Goal: Transaction & Acquisition: Book appointment/travel/reservation

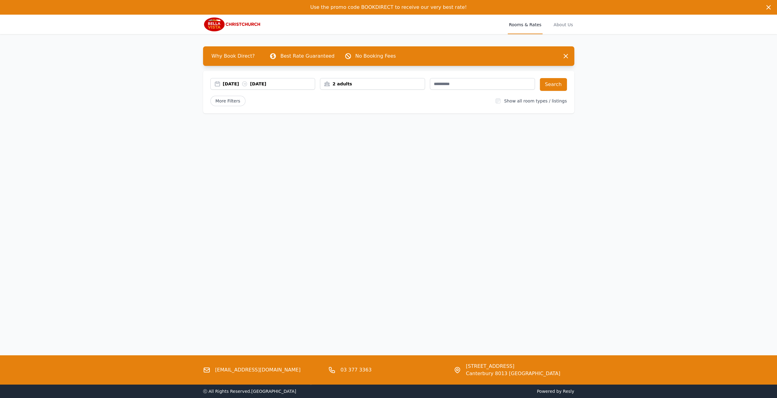
click at [273, 85] on div "[DATE] [DATE]" at bounding box center [269, 84] width 92 height 6
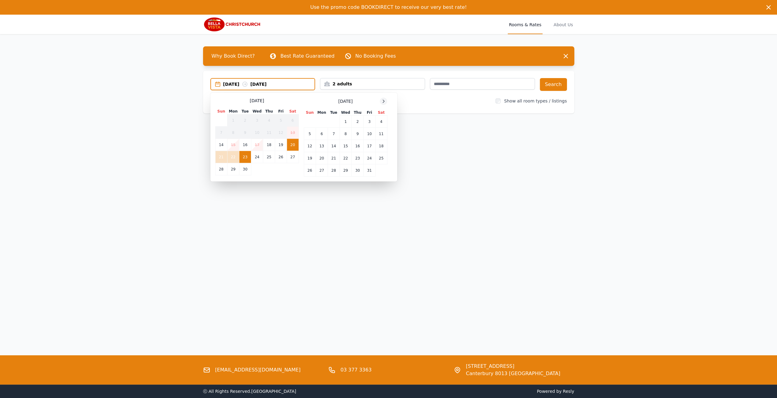
click at [386, 101] on icon at bounding box center [383, 101] width 5 height 5
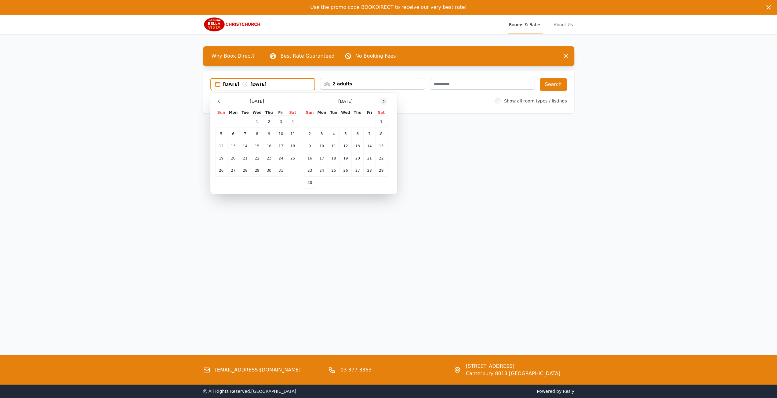
click at [386, 101] on icon at bounding box center [383, 101] width 5 height 5
click at [367, 134] on td "12" at bounding box center [370, 134] width 12 height 12
click at [379, 133] on td "13" at bounding box center [381, 134] width 12 height 12
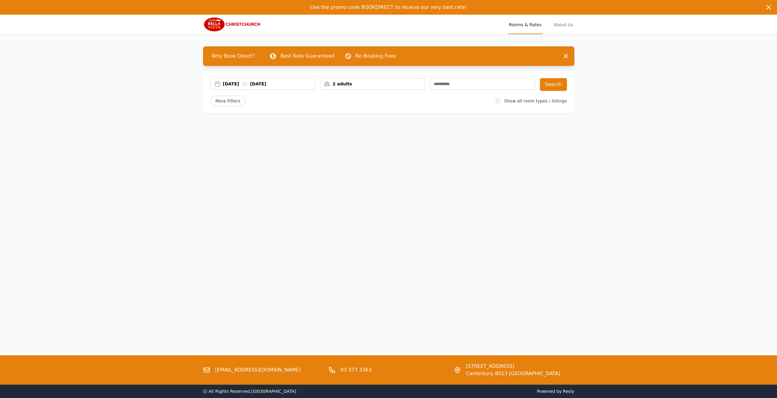
click at [340, 85] on div "2 adults" at bounding box center [372, 84] width 104 height 6
click at [362, 107] on div at bounding box center [366, 107] width 9 height 9
drag, startPoint x: 396, startPoint y: 119, endPoint x: 401, endPoint y: 117, distance: 4.7
click at [397, 119] on div "Why Book Direct? Best Rate Guaranteed No Booking Fees Dismiss Dismiss [DATE] [D…" at bounding box center [388, 82] width 391 height 96
click at [487, 86] on input "text" at bounding box center [482, 84] width 105 height 12
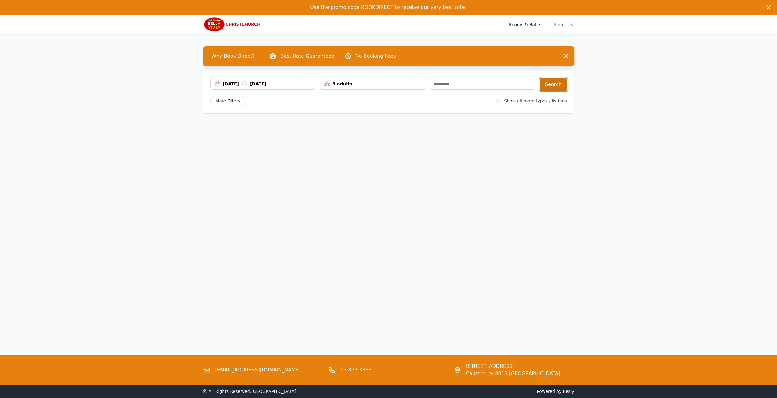
click at [558, 85] on button "Search" at bounding box center [553, 84] width 27 height 13
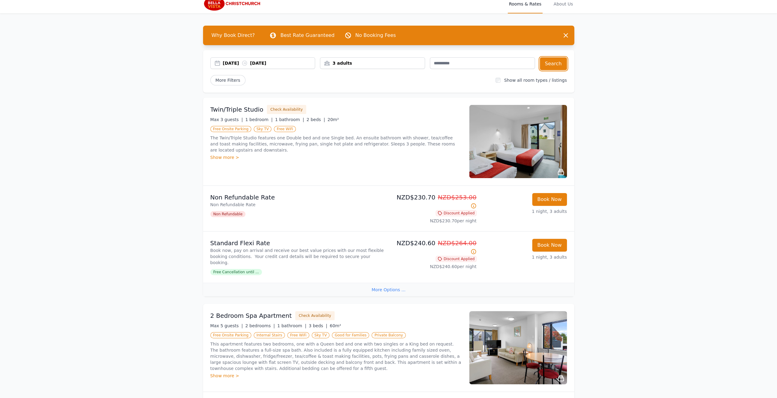
scroll to position [31, 0]
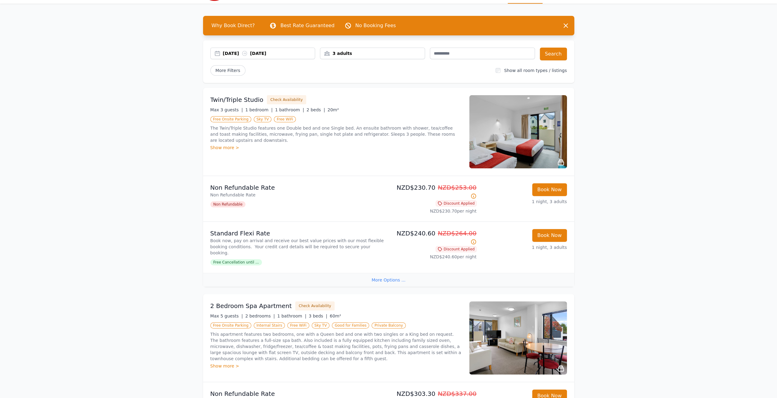
click at [442, 247] on icon at bounding box center [439, 249] width 5 height 5
click at [442, 201] on icon at bounding box center [439, 203] width 5 height 5
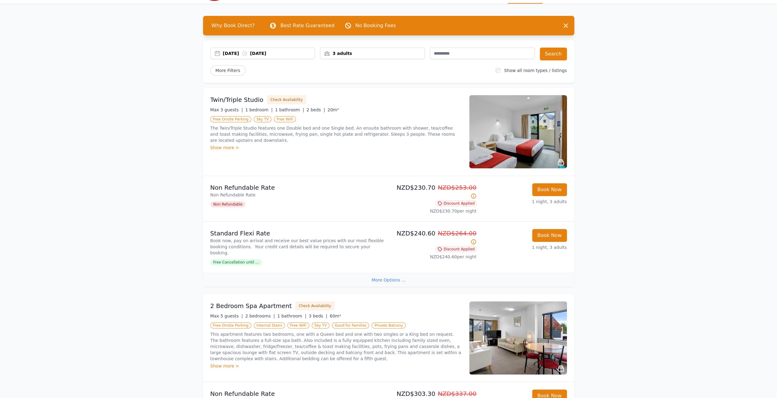
click at [472, 191] on p "NZD$230.70 NZD$253.00" at bounding box center [433, 191] width 85 height 17
click at [473, 193] on icon at bounding box center [473, 196] width 6 height 6
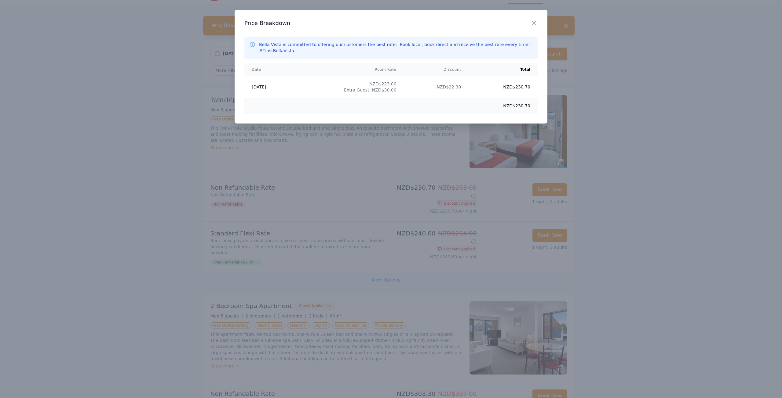
click at [627, 216] on div at bounding box center [391, 199] width 782 height 398
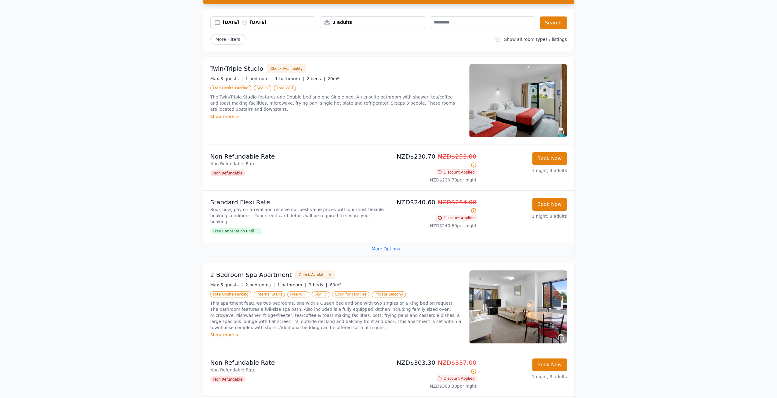
scroll to position [122, 0]
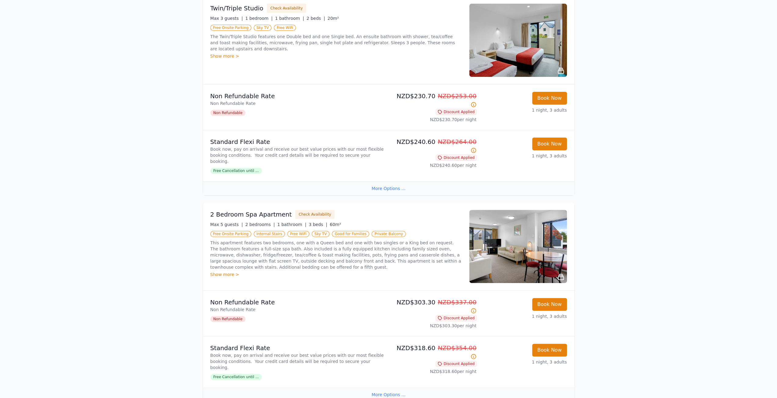
click at [228, 53] on div "Show more >" at bounding box center [336, 56] width 252 height 6
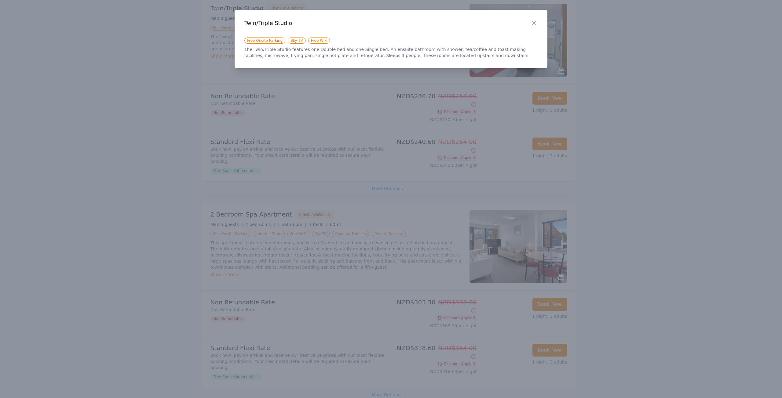
click at [228, 51] on div at bounding box center [391, 199] width 782 height 398
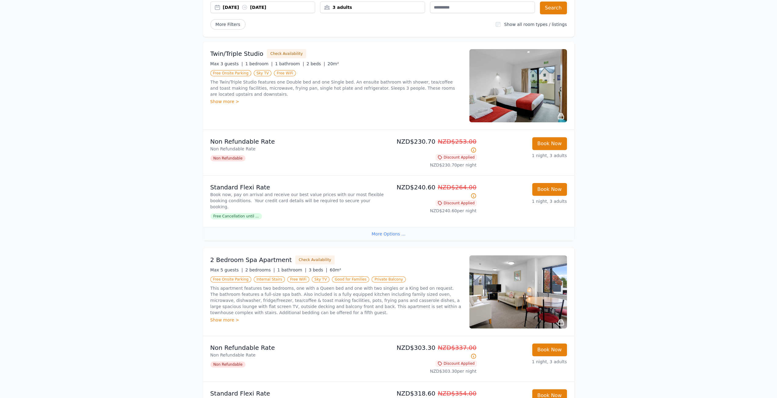
scroll to position [0, 0]
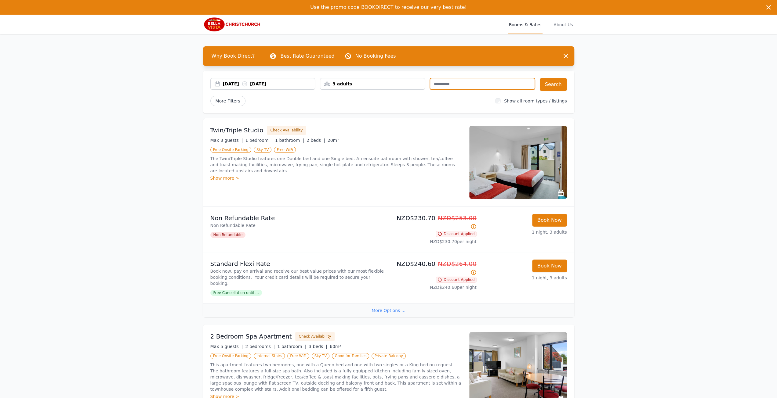
click at [455, 84] on input "text" at bounding box center [482, 84] width 105 height 12
click at [555, 85] on button "Search" at bounding box center [553, 84] width 27 height 13
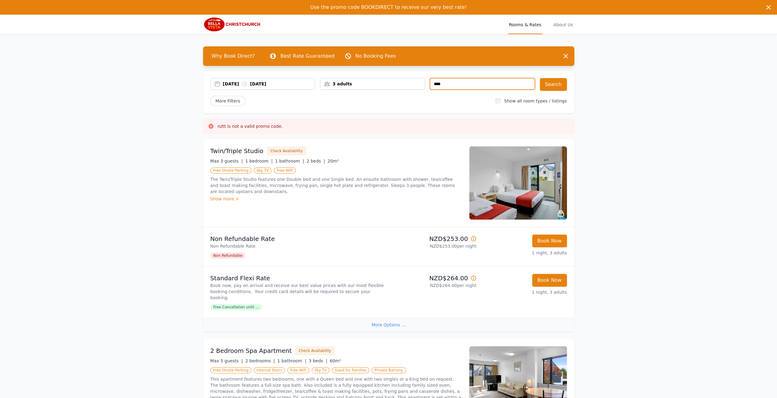
click at [462, 85] on input "****" at bounding box center [482, 84] width 105 height 12
type input "*"
type input "****"
click at [555, 85] on button "Search" at bounding box center [553, 84] width 27 height 13
